Goal: Task Accomplishment & Management: Manage account settings

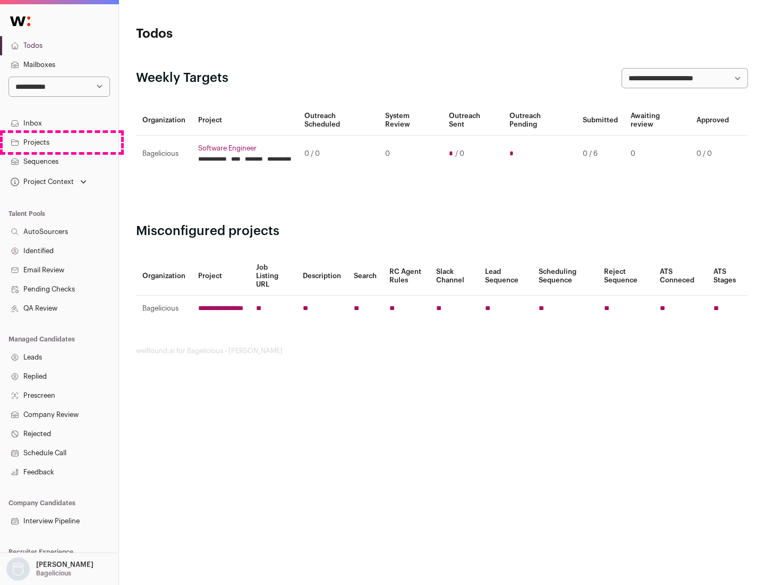
click at [59, 142] on link "Projects" at bounding box center [59, 142] width 118 height 19
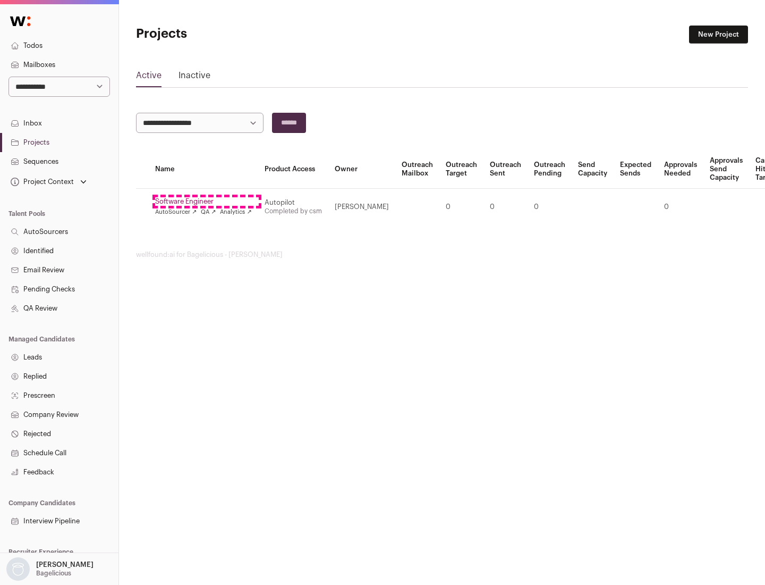
click at [207, 201] on link "Software Engineer" at bounding box center [203, 201] width 97 height 9
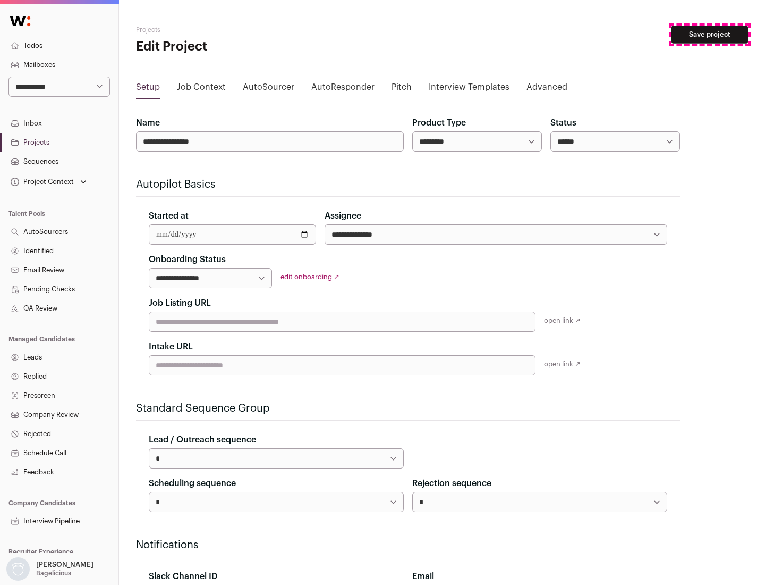
click at [710, 35] on button "Save project" at bounding box center [710, 35] width 77 height 18
